Goal: Complete application form

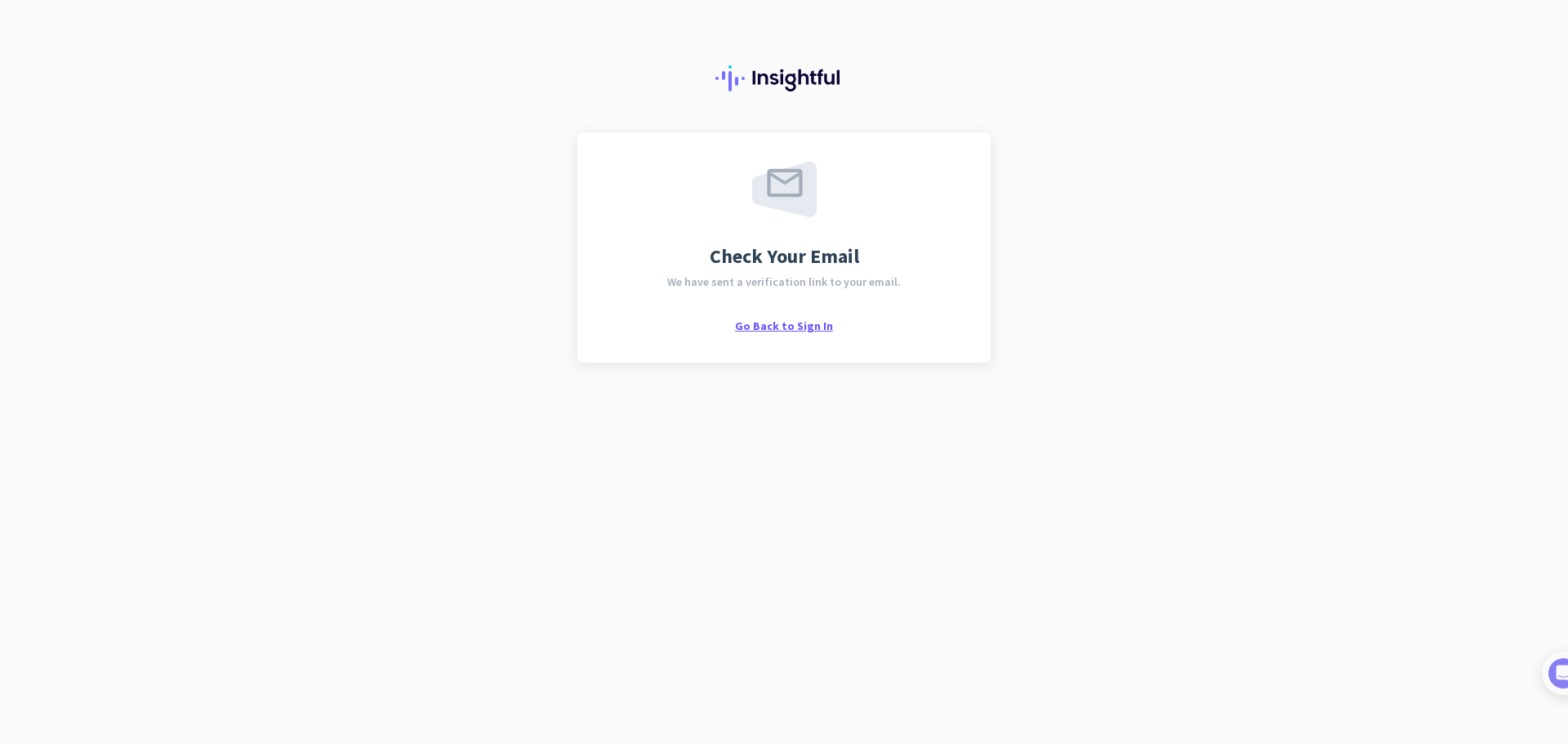
click at [801, 328] on span "Go Back to Sign In" at bounding box center [784, 326] width 98 height 15
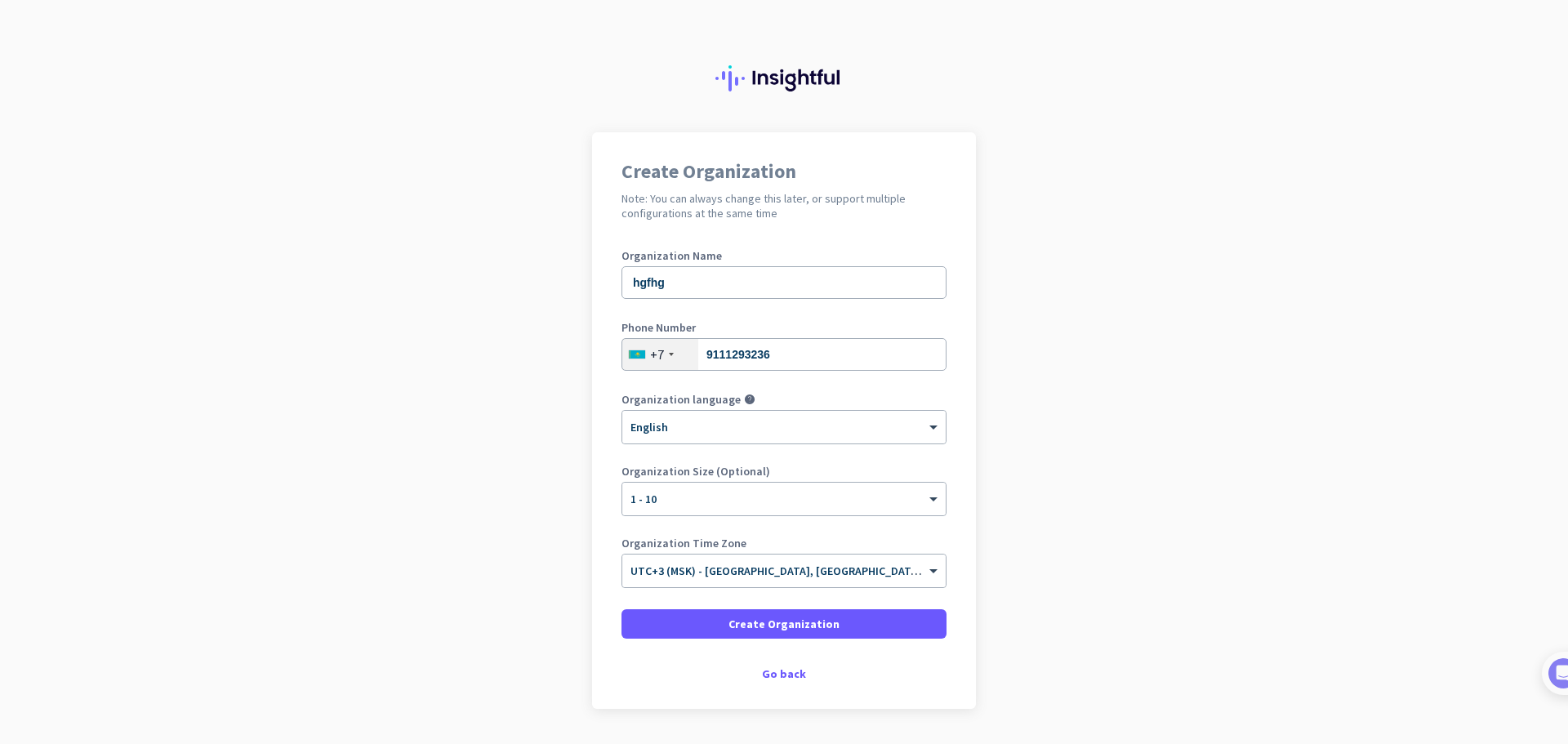
click at [651, 364] on div "+7" at bounding box center [660, 354] width 76 height 31
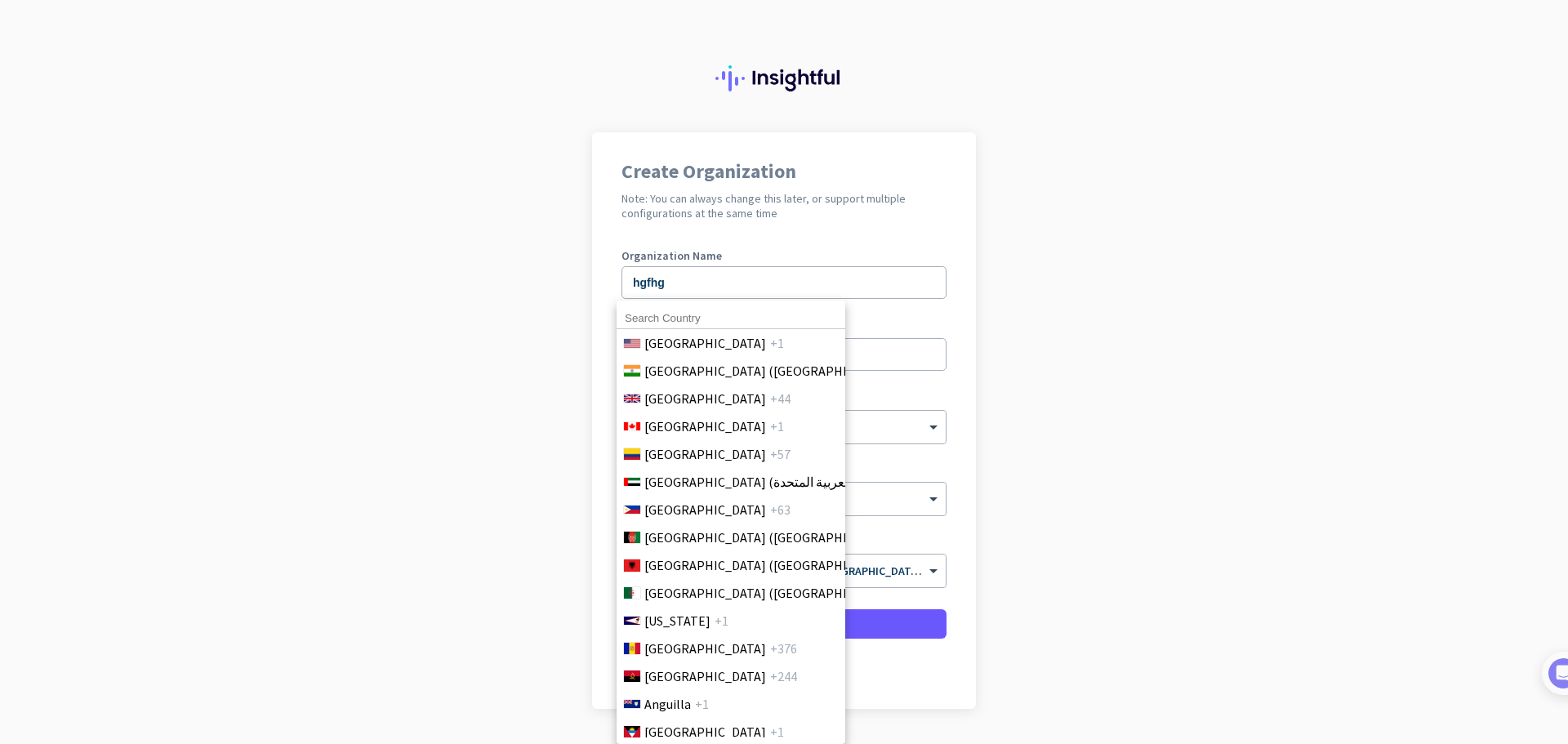
click at [659, 360] on li "[GEOGRAPHIC_DATA] ([GEOGRAPHIC_DATA]) +91" at bounding box center [730, 371] width 229 height 28
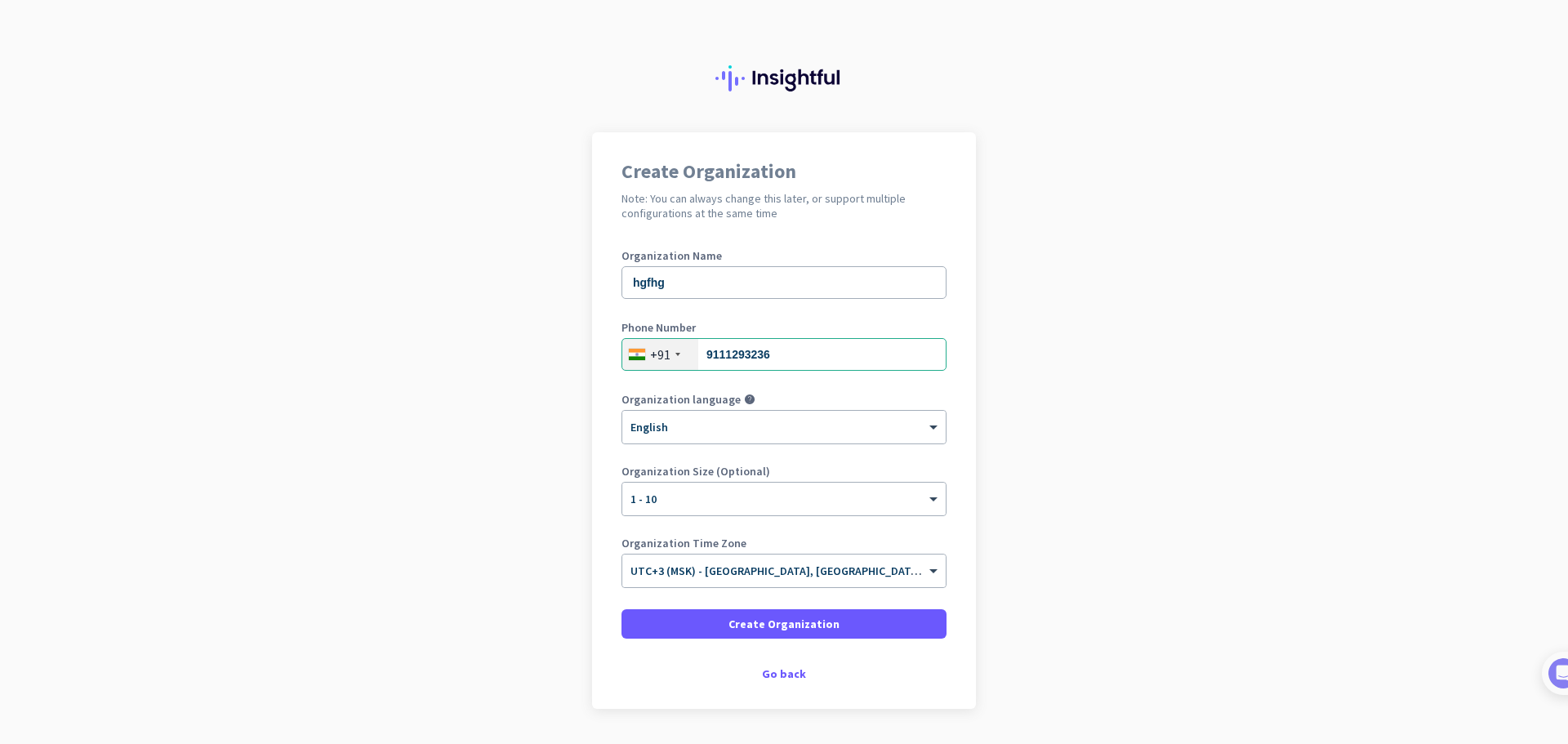
click at [662, 359] on div "+91" at bounding box center [661, 354] width 21 height 16
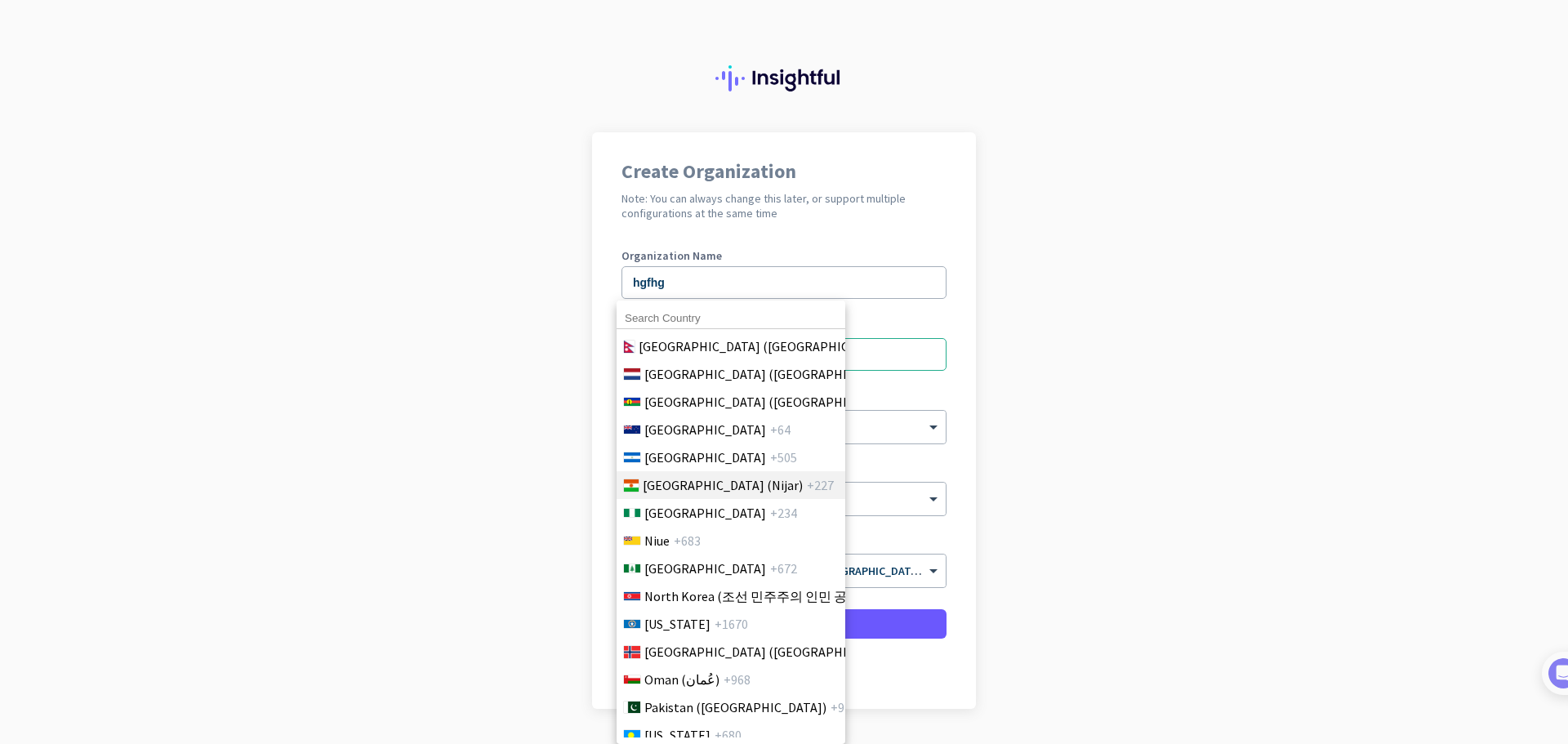
scroll to position [4818, 0]
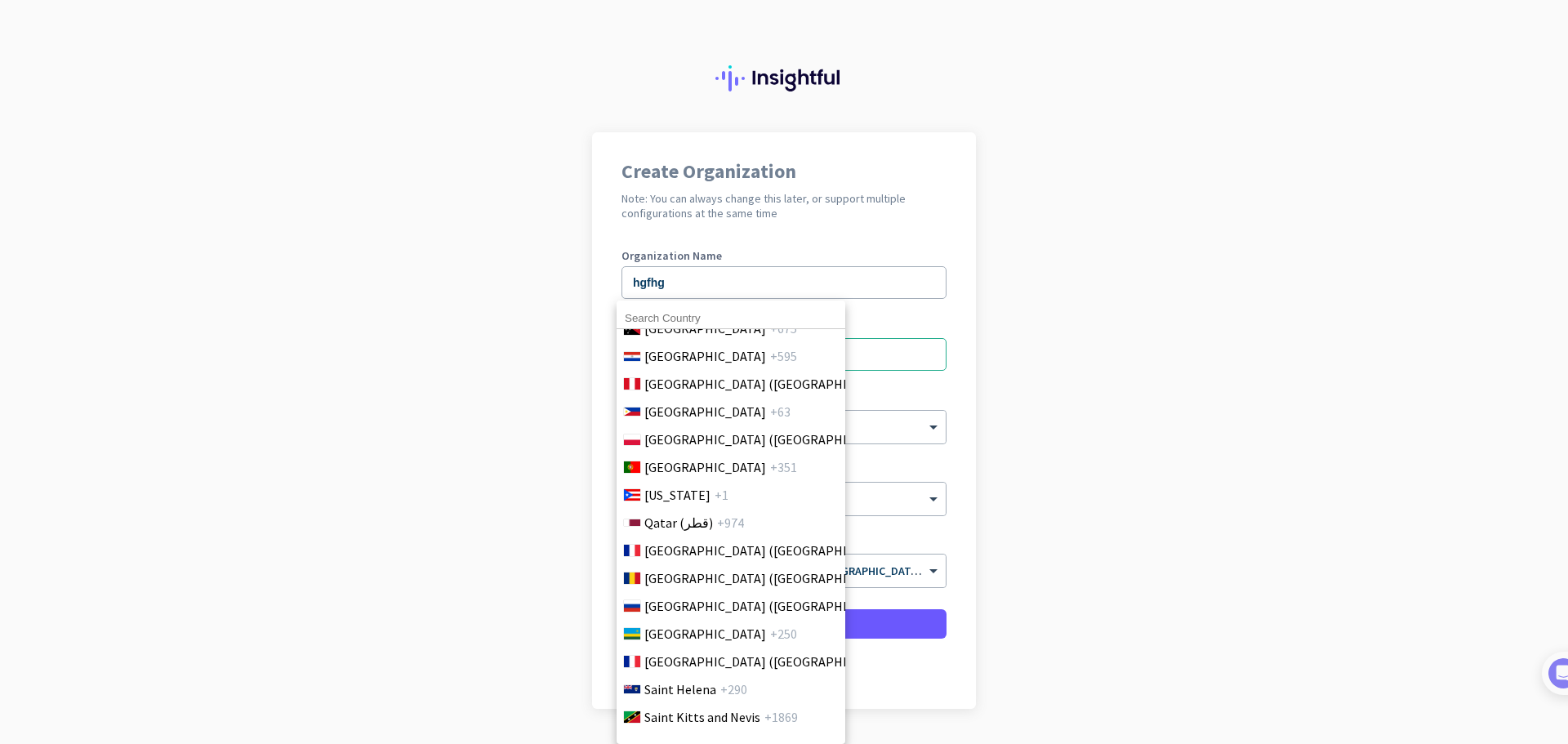
click at [667, 317] on input at bounding box center [731, 318] width 228 height 22
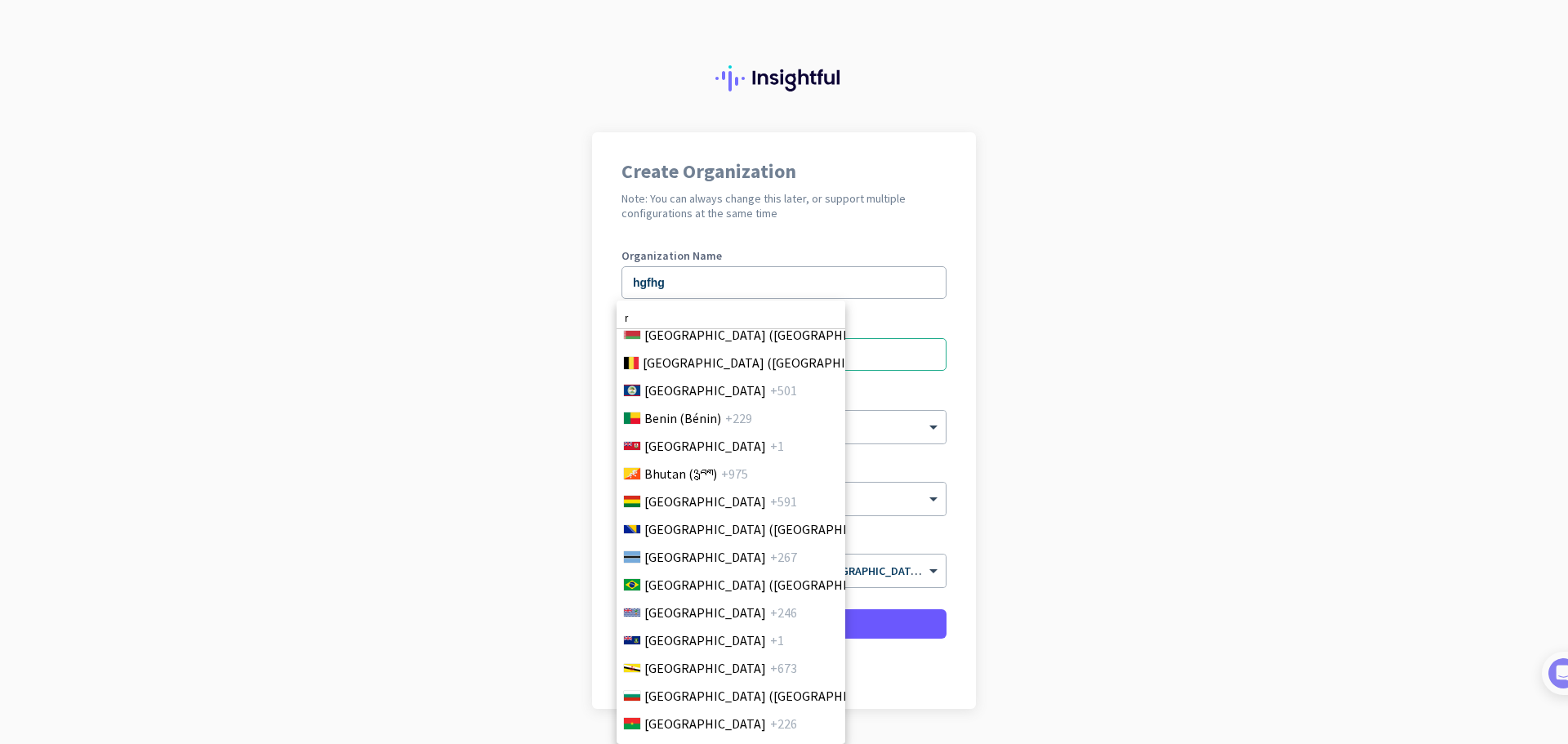
scroll to position [0, 0]
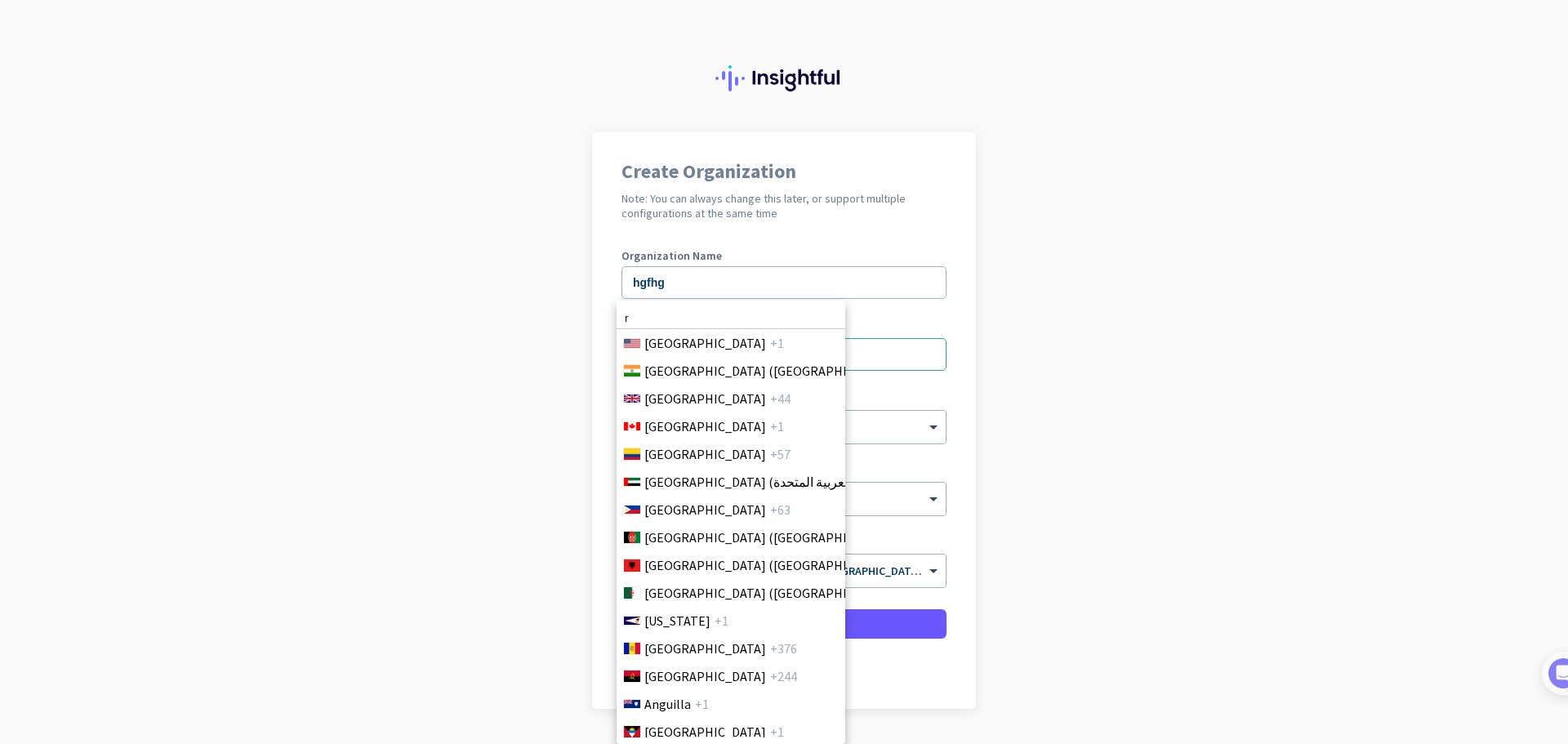
click at [675, 324] on input "r" at bounding box center [731, 318] width 228 height 22
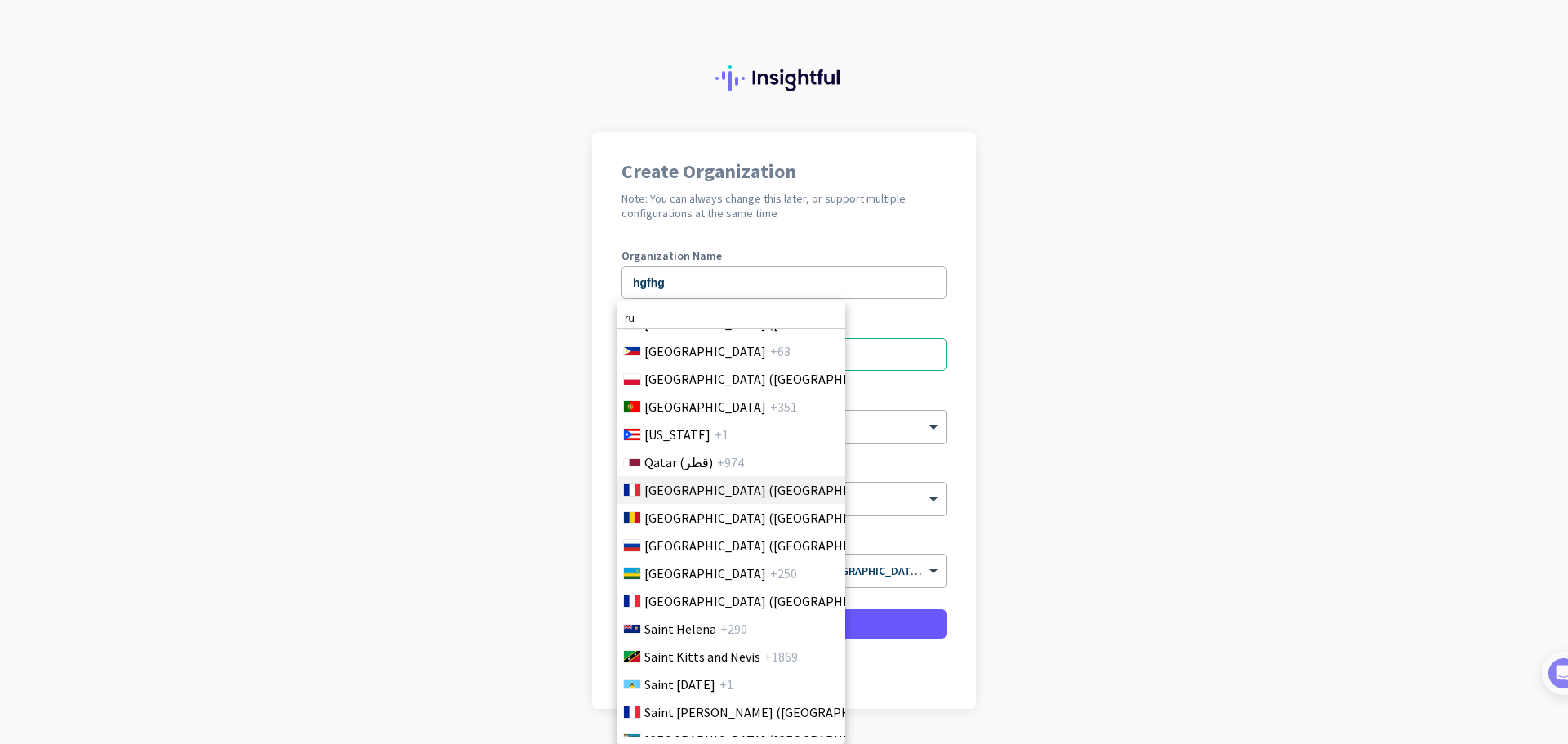
scroll to position [4896, 0]
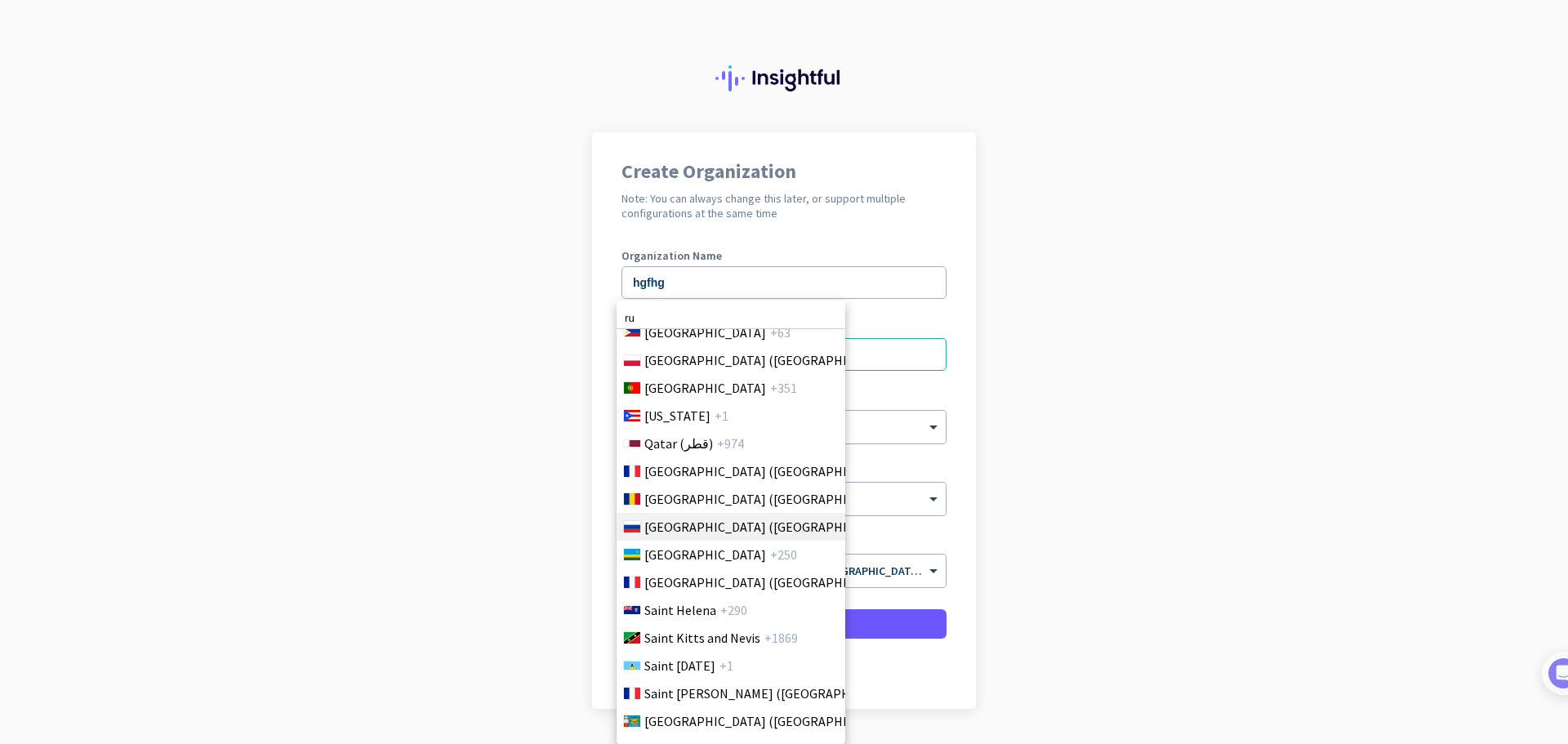
type input "ru"
click at [708, 524] on span "[GEOGRAPHIC_DATA] ([GEOGRAPHIC_DATA])" at bounding box center [771, 526] width 255 height 20
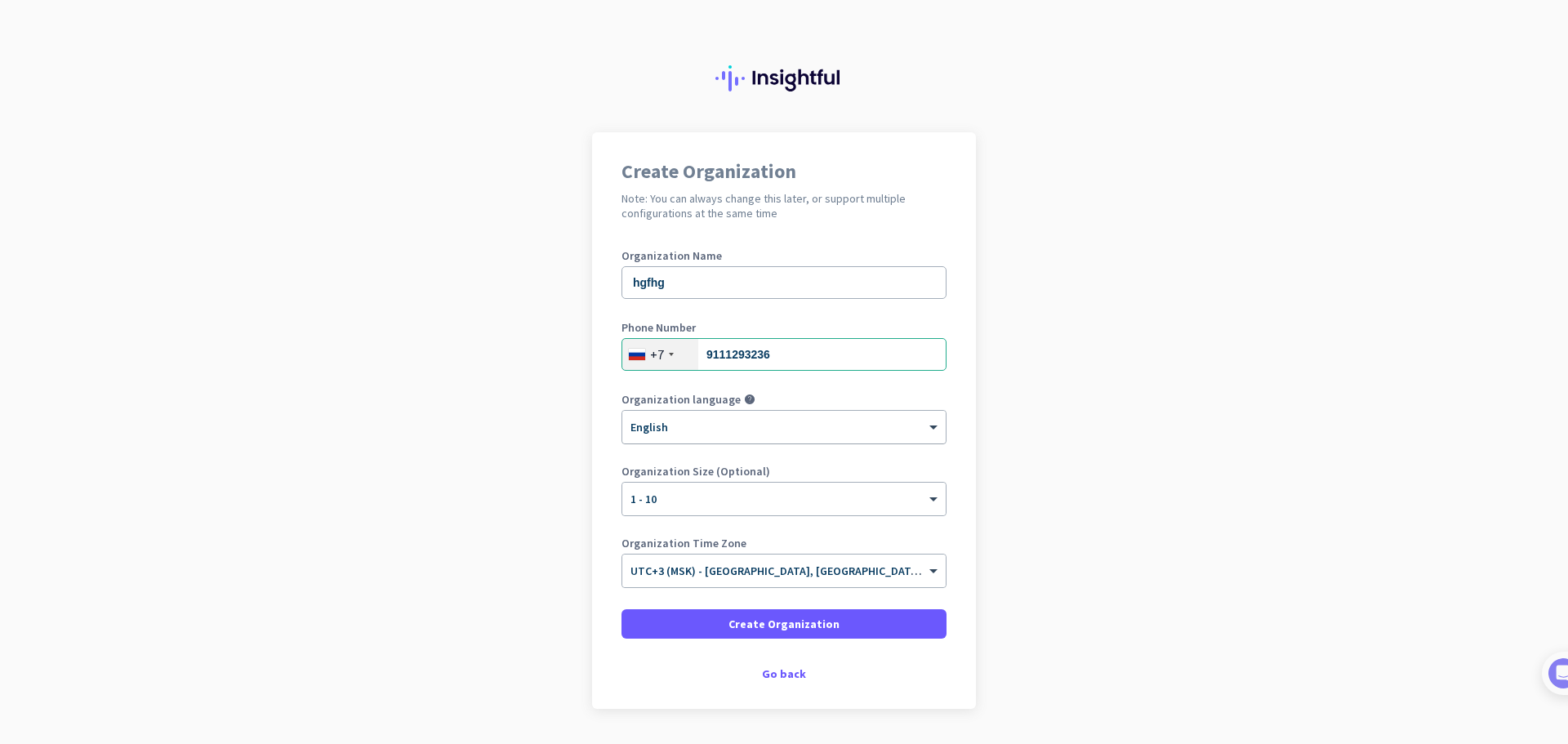
click at [729, 426] on div at bounding box center [784, 421] width 324 height 14
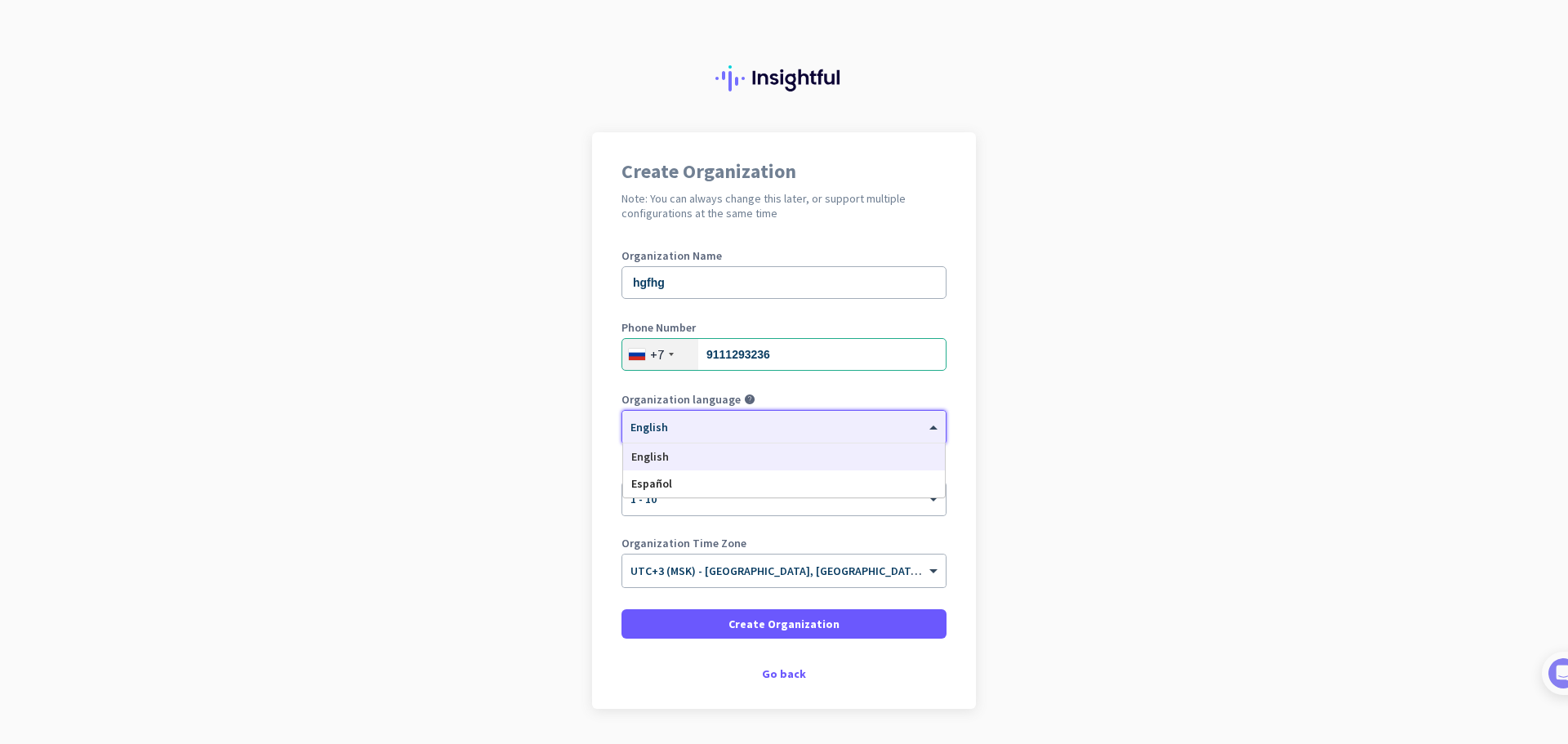
click at [729, 426] on div at bounding box center [784, 421] width 324 height 14
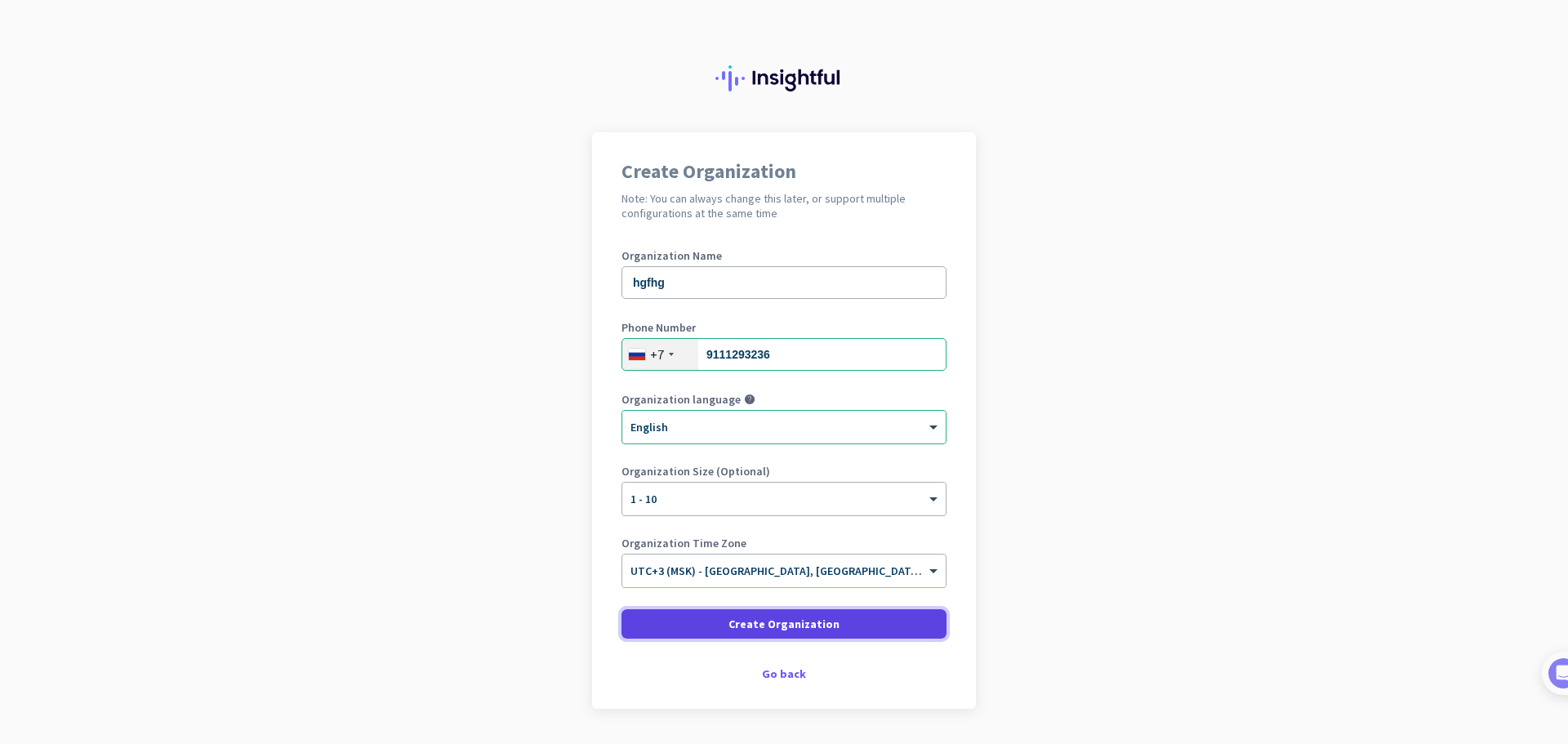
click at [720, 608] on span at bounding box center [784, 624] width 325 height 39
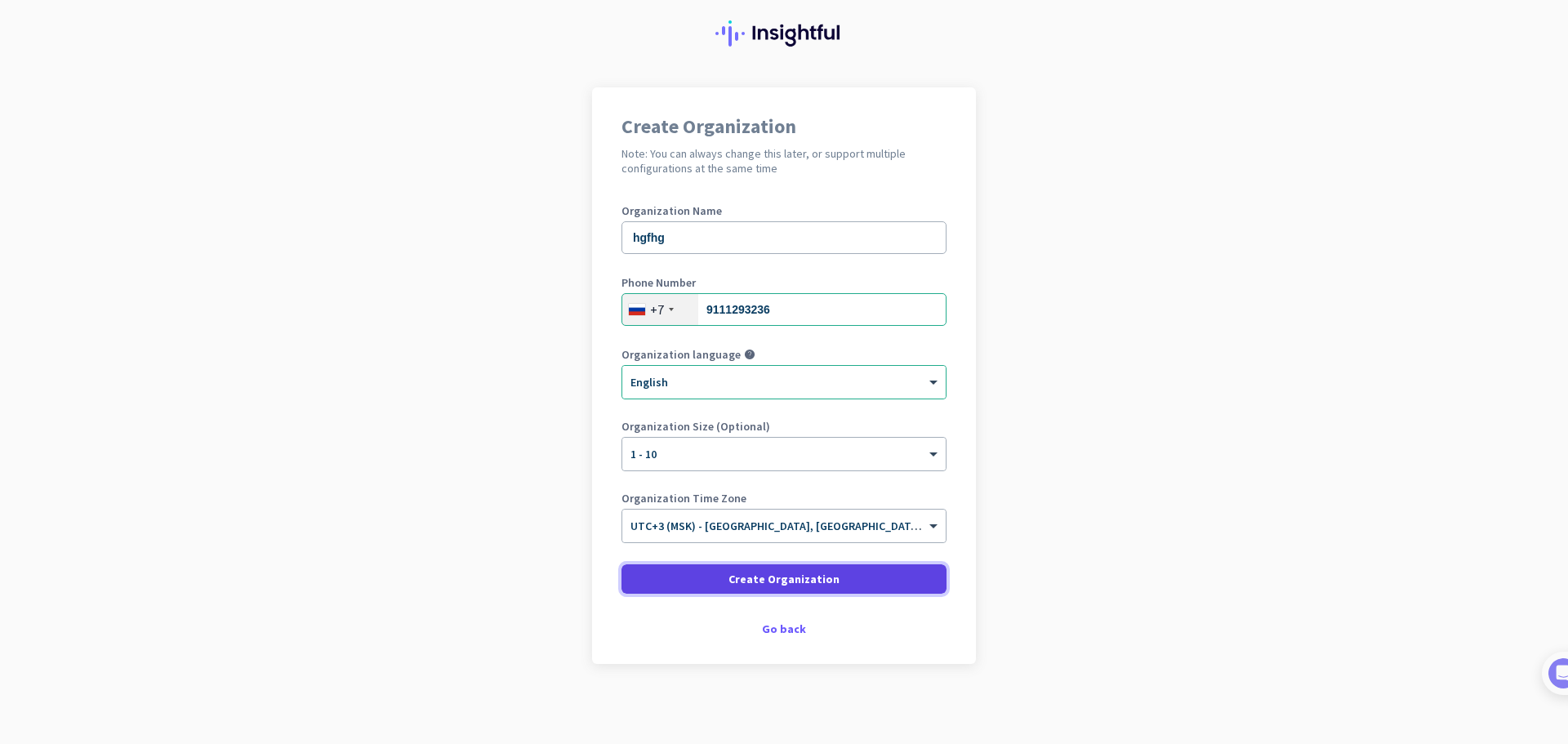
scroll to position [47, 0]
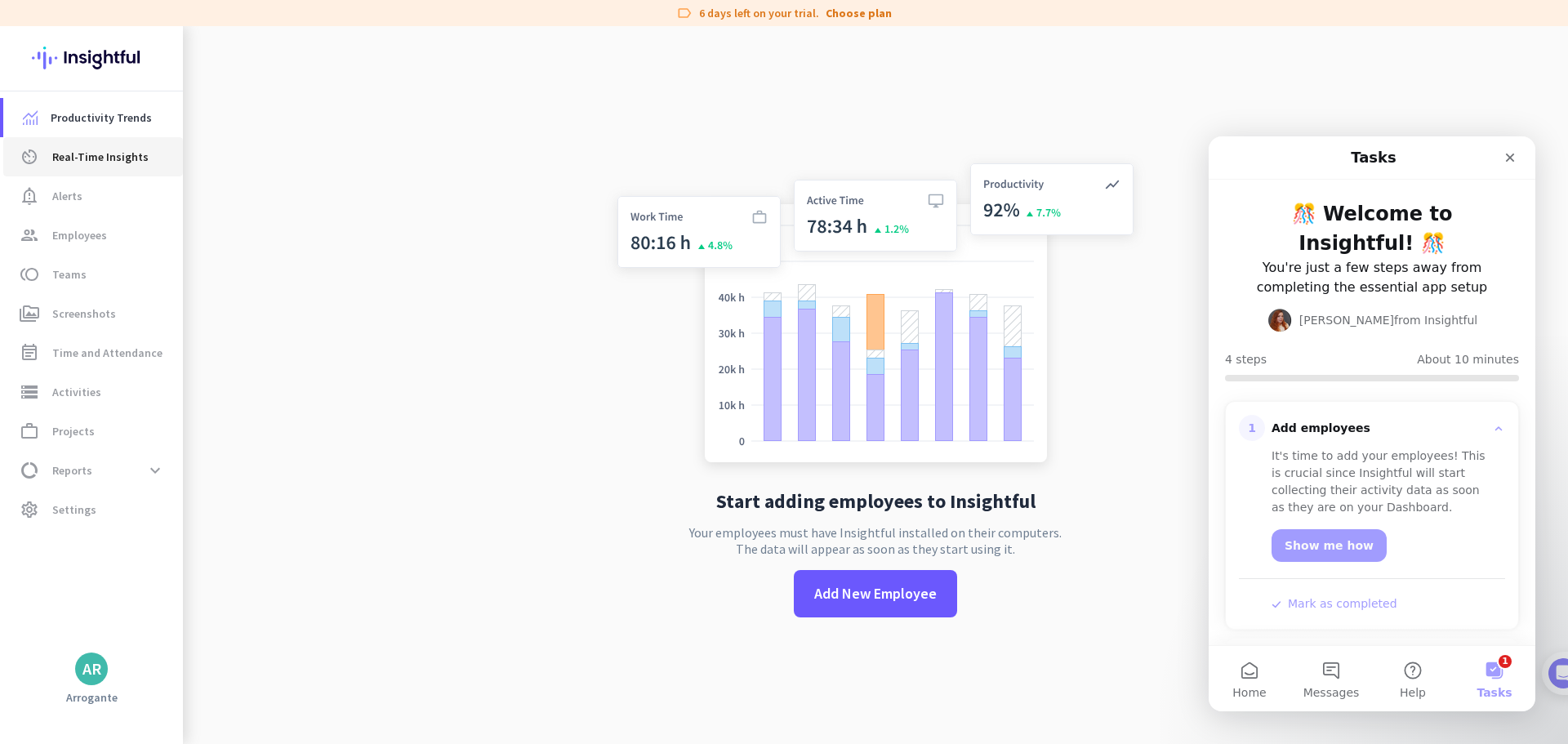
click at [95, 166] on span "Real-Time Insights" at bounding box center [100, 156] width 96 height 20
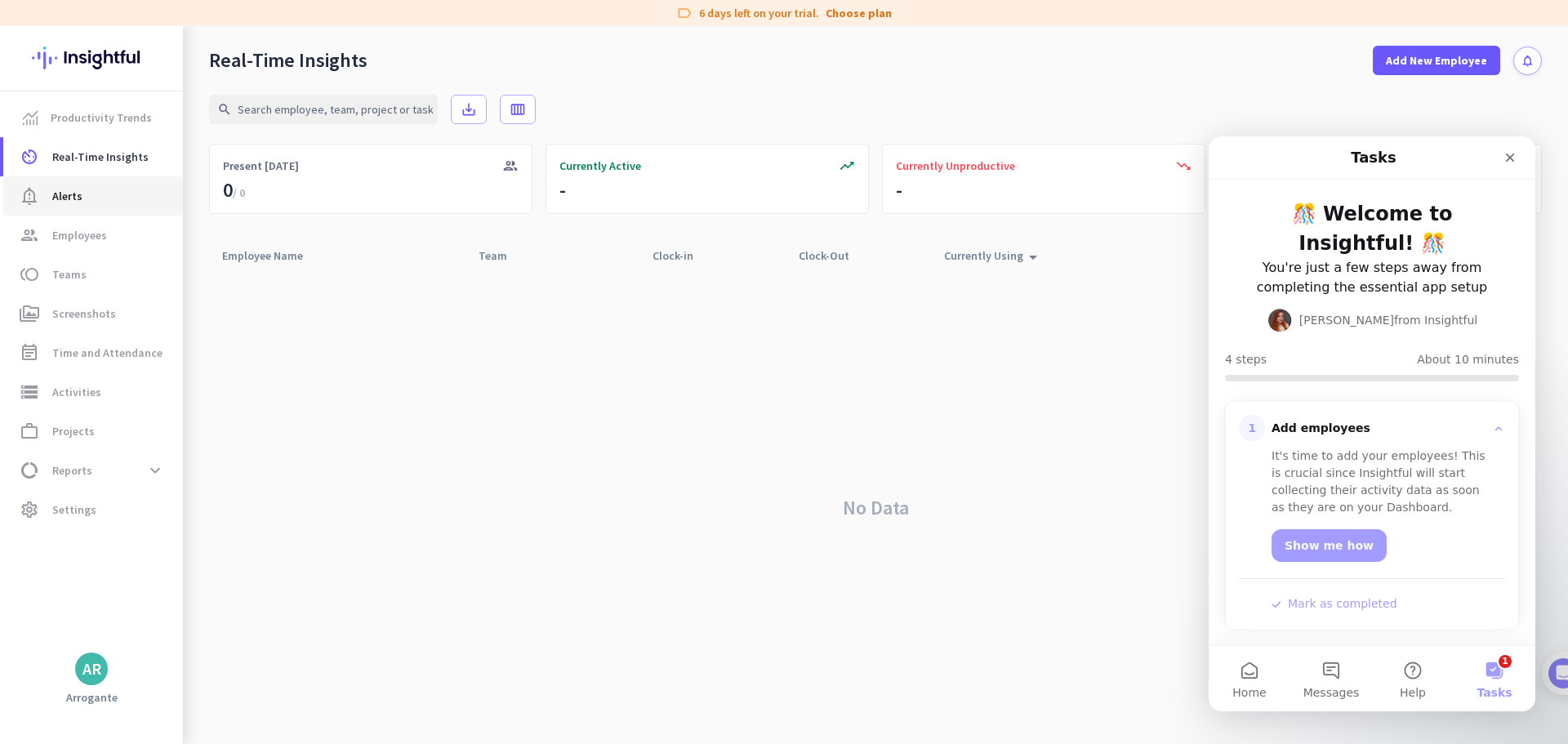
click at [66, 206] on link "notification_important Alerts" at bounding box center [93, 196] width 180 height 39
